Goal: Task Accomplishment & Management: Use online tool/utility

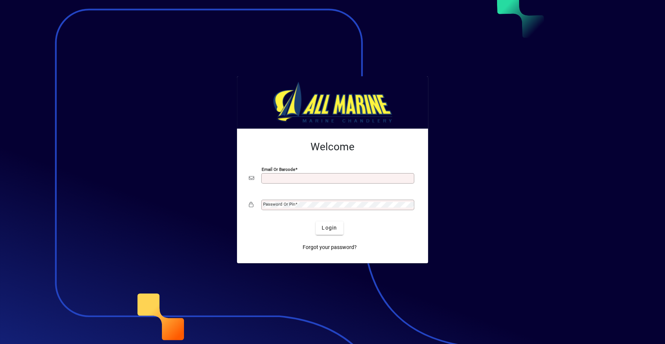
click at [335, 177] on input "Email or Barcode" at bounding box center [338, 178] width 151 height 6
type input "**********"
click at [316, 221] on button "Login" at bounding box center [329, 227] width 27 height 13
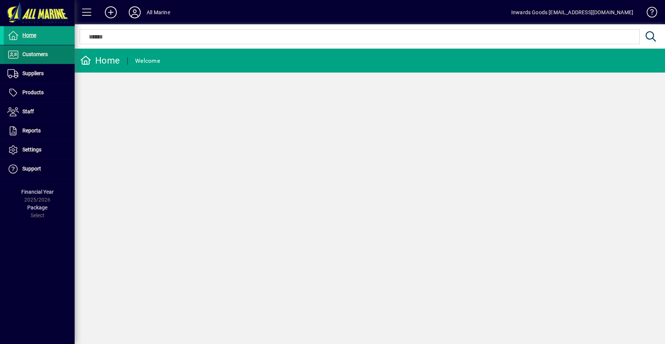
click at [52, 53] on span at bounding box center [39, 55] width 71 height 18
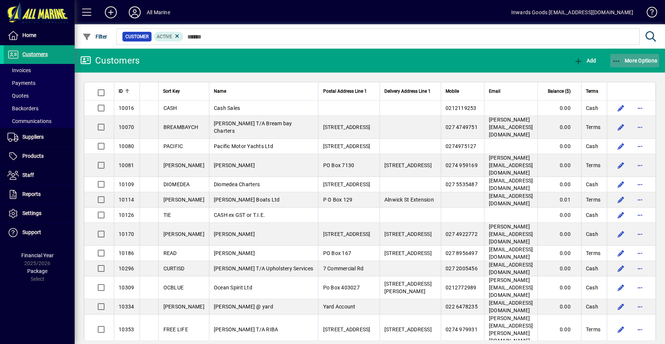
click at [620, 59] on icon "button" at bounding box center [616, 60] width 9 height 7
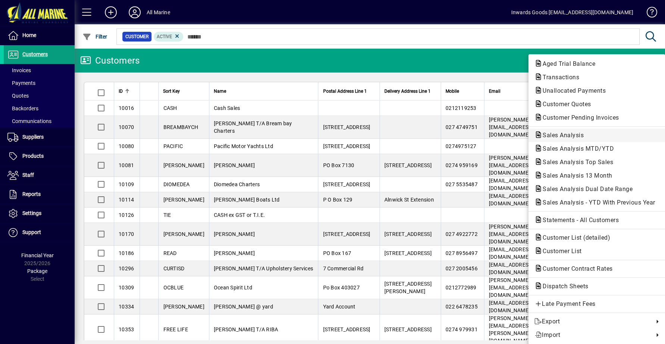
click at [562, 134] on span "Sales Analysis" at bounding box center [561, 134] width 53 height 7
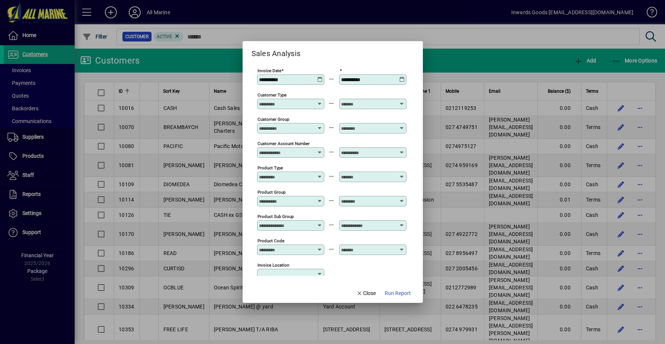
type input "**********"
click at [316, 78] on div "**********" at bounding box center [291, 80] width 65 height 6
click at [318, 77] on icon at bounding box center [320, 77] width 6 height 0
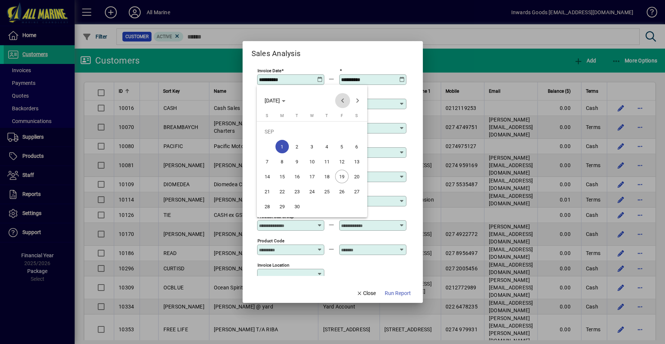
click at [343, 97] on span "Previous month" at bounding box center [342, 100] width 15 height 15
click at [344, 130] on span "1" at bounding box center [341, 131] width 13 height 13
type input "**********"
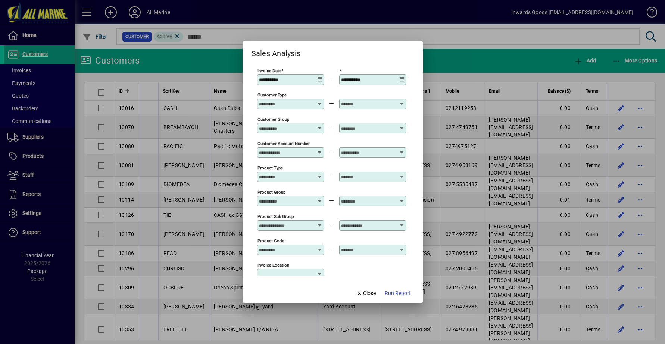
click at [403, 77] on icon at bounding box center [403, 77] width 6 height 0
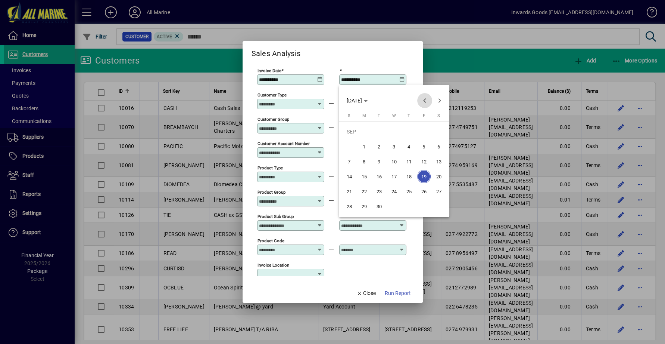
click at [426, 101] on span "Previous month" at bounding box center [424, 100] width 15 height 15
click at [377, 175] on span "19" at bounding box center [379, 176] width 13 height 13
type input "**********"
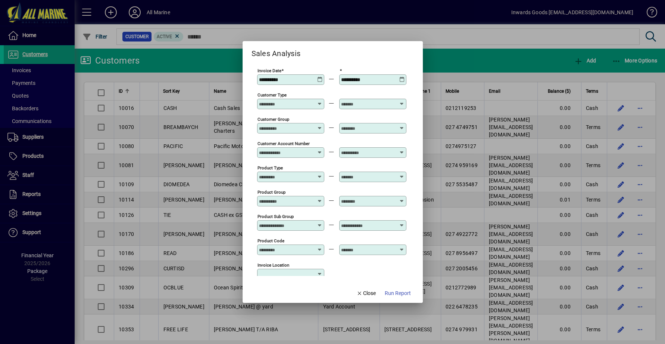
click at [396, 291] on span "Run Report" at bounding box center [398, 293] width 26 height 8
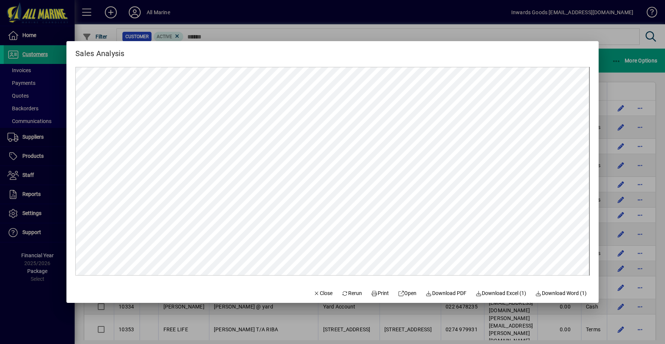
click at [615, 72] on div at bounding box center [332, 172] width 665 height 344
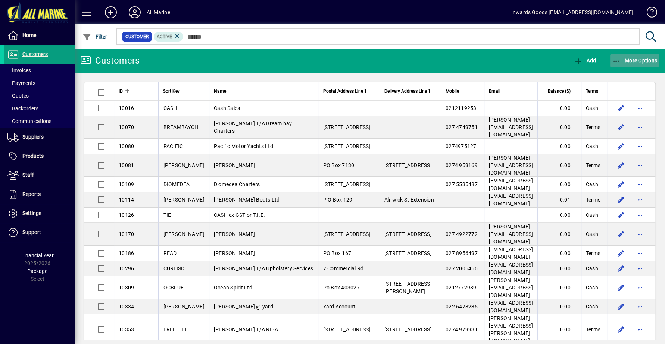
click at [618, 58] on icon "button" at bounding box center [616, 60] width 9 height 7
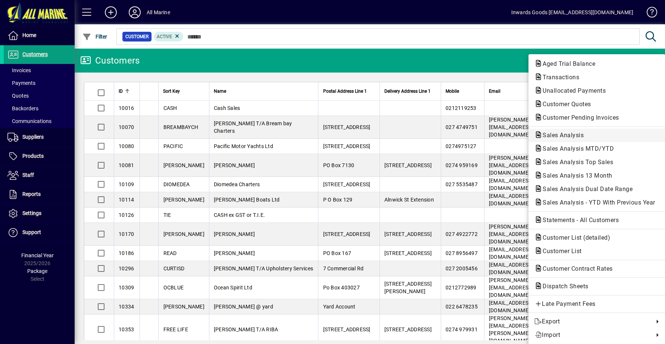
click at [575, 134] on span "Sales Analysis" at bounding box center [561, 134] width 53 height 7
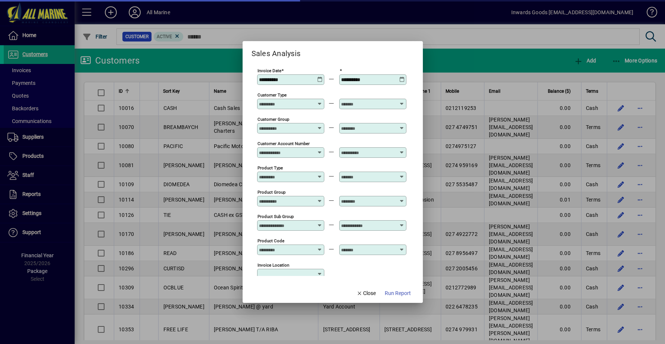
type input "**********"
click at [321, 77] on icon at bounding box center [320, 77] width 6 height 0
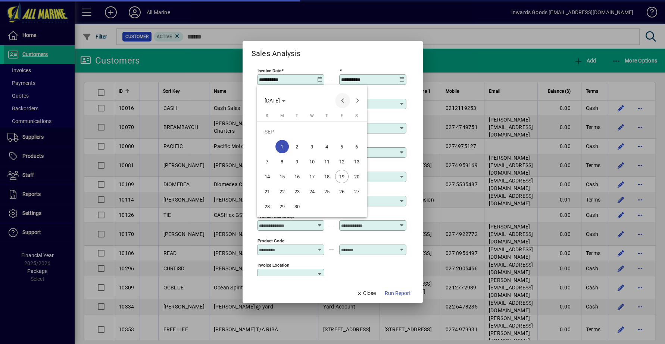
click at [345, 101] on span "Previous month" at bounding box center [342, 100] width 15 height 15
click at [280, 100] on span "[DATE]" at bounding box center [272, 100] width 15 height 6
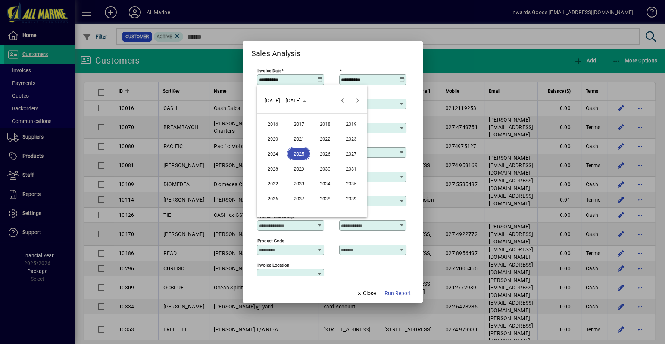
click at [274, 153] on span "2024" at bounding box center [273, 153] width 24 height 13
click at [352, 154] on span "AUG" at bounding box center [351, 153] width 24 height 13
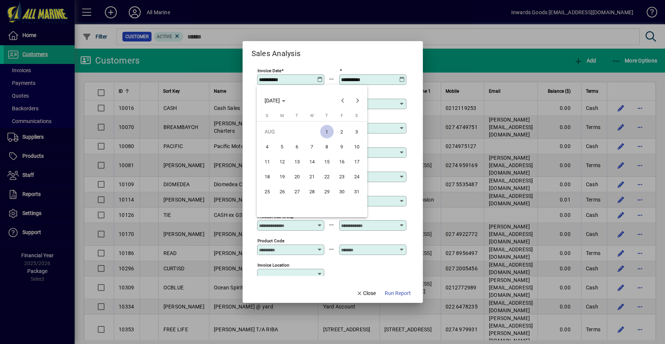
click at [327, 131] on span "1" at bounding box center [326, 131] width 13 height 13
type input "**********"
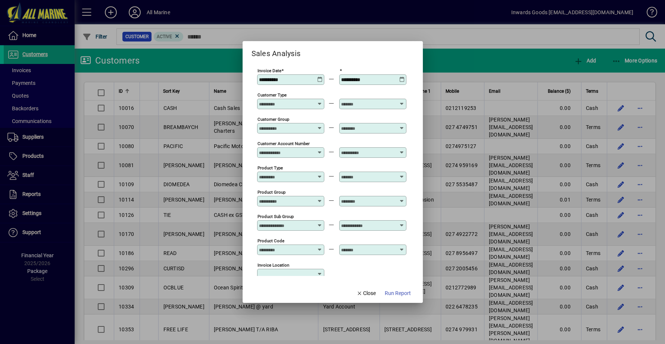
click at [401, 77] on icon at bounding box center [403, 77] width 6 height 0
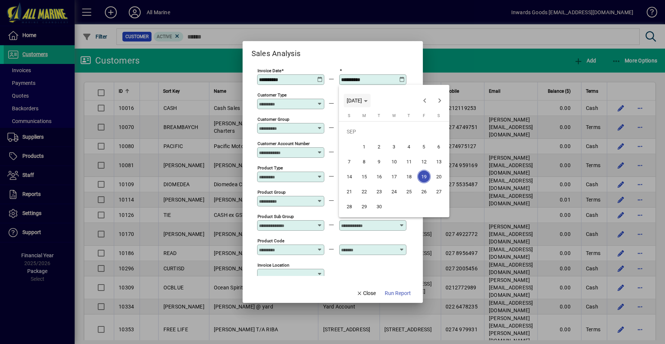
click at [362, 100] on span "[DATE]" at bounding box center [354, 100] width 15 height 6
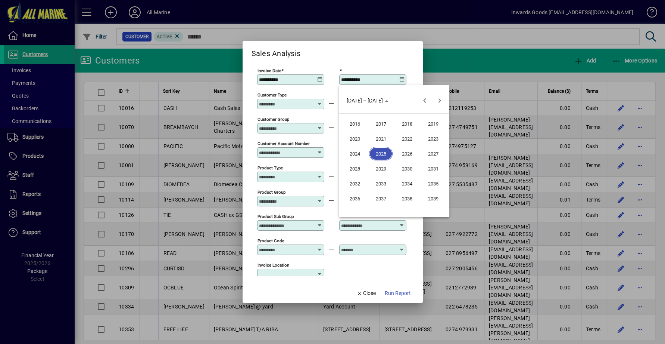
click at [355, 151] on span "2024" at bounding box center [355, 153] width 24 height 13
click at [351, 170] on span "SEP" at bounding box center [355, 168] width 24 height 13
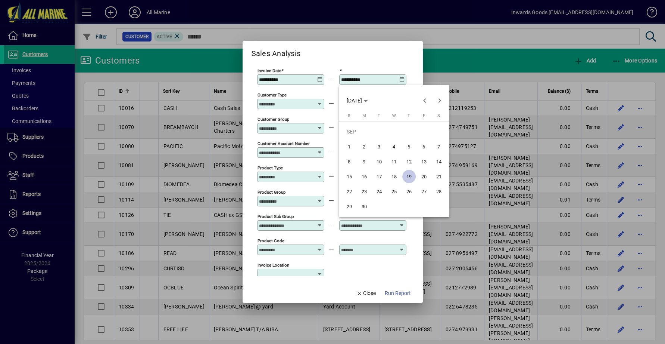
drag, startPoint x: 409, startPoint y: 176, endPoint x: 412, endPoint y: 155, distance: 20.8
click at [409, 175] on span "19" at bounding box center [408, 176] width 13 height 13
type input "**********"
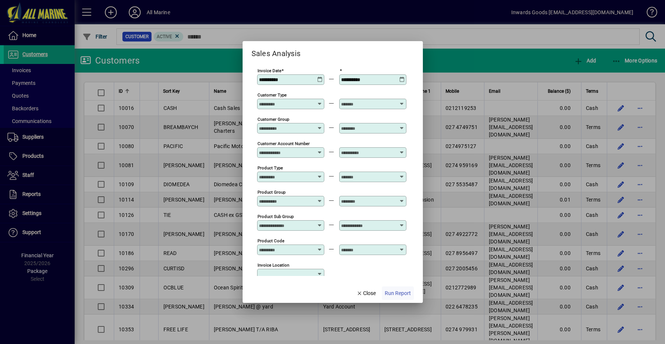
click at [397, 290] on span "Run Report" at bounding box center [398, 293] width 26 height 8
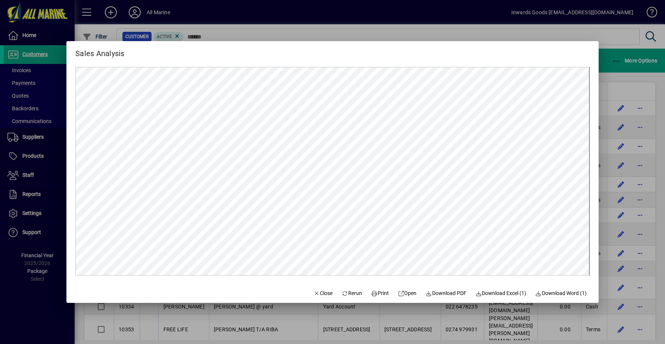
click at [621, 68] on div at bounding box center [332, 172] width 665 height 344
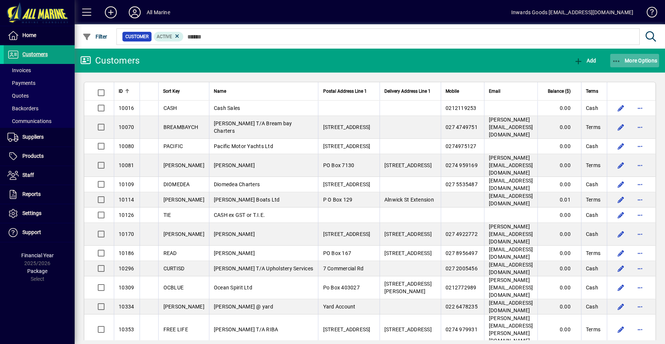
click at [627, 61] on span "More Options" at bounding box center [635, 60] width 46 height 6
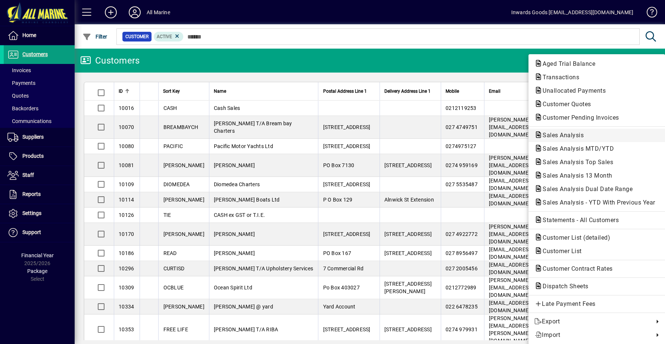
click at [568, 136] on span "Sales Analysis" at bounding box center [561, 134] width 53 height 7
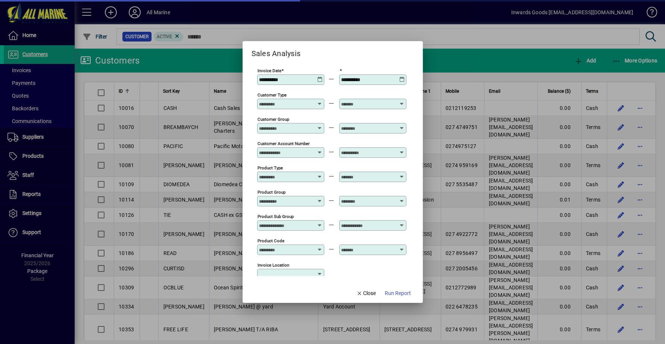
click at [319, 77] on icon at bounding box center [320, 77] width 6 height 0
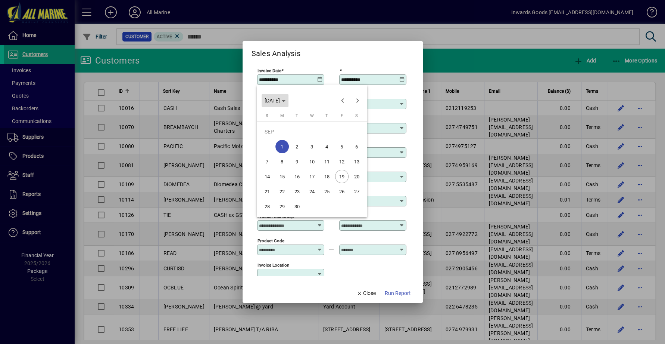
click at [280, 100] on span "[DATE]" at bounding box center [272, 100] width 15 height 6
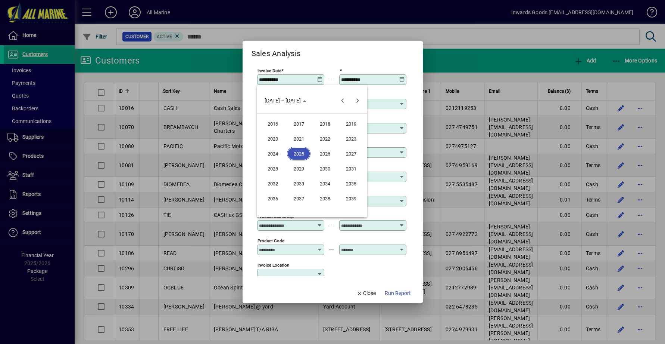
click at [268, 155] on span "2024" at bounding box center [273, 153] width 24 height 13
click at [272, 167] on span "SEP" at bounding box center [273, 168] width 24 height 13
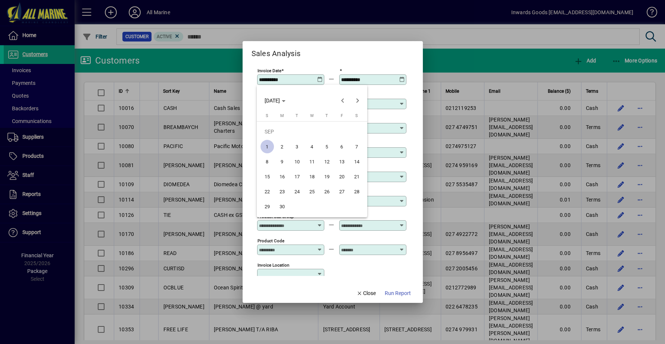
click at [265, 144] on span "1" at bounding box center [267, 146] width 13 height 13
type input "**********"
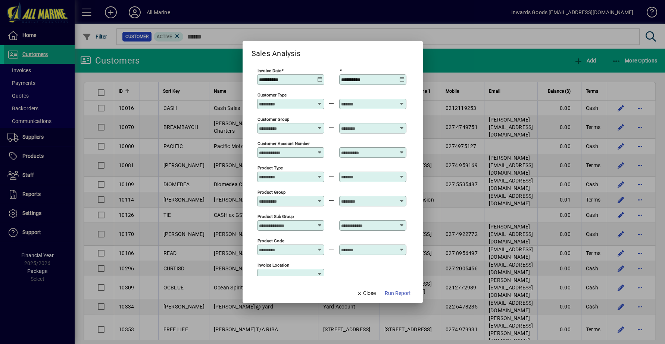
click at [402, 77] on icon at bounding box center [403, 77] width 6 height 0
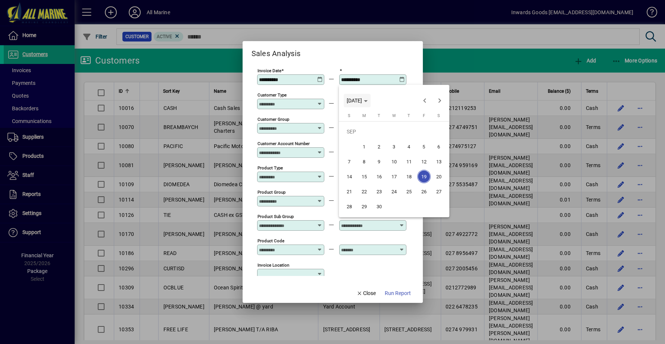
click at [362, 101] on span "[DATE]" at bounding box center [354, 100] width 15 height 6
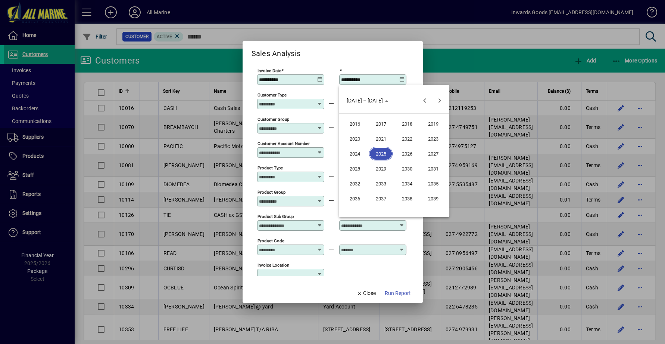
click at [355, 154] on span "2024" at bounding box center [355, 153] width 24 height 13
click at [354, 168] on span "SEP" at bounding box center [355, 168] width 24 height 13
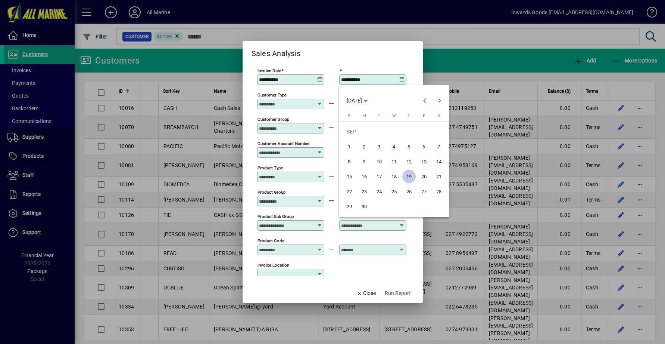
click at [408, 174] on span "19" at bounding box center [408, 176] width 13 height 13
type input "**********"
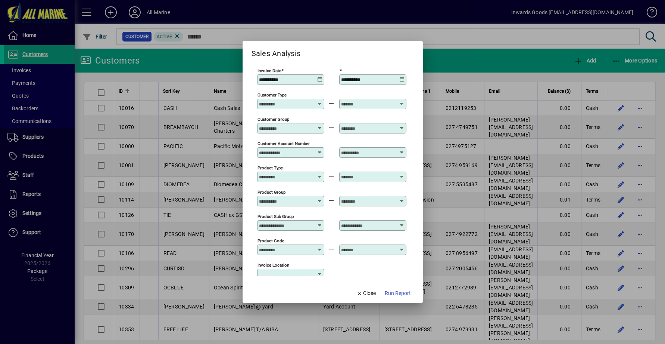
drag, startPoint x: 398, startPoint y: 288, endPoint x: 401, endPoint y: 273, distance: 15.2
click at [398, 288] on span "button" at bounding box center [398, 293] width 32 height 18
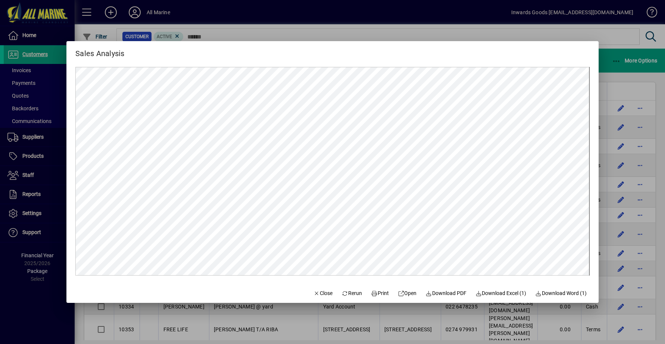
click at [621, 73] on div at bounding box center [332, 172] width 665 height 344
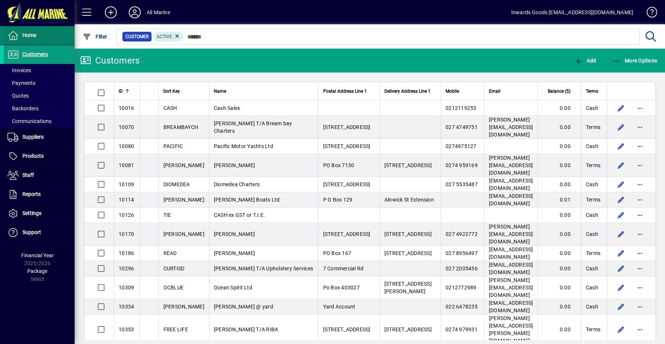
click at [28, 35] on span "Home" at bounding box center [29, 35] width 14 height 6
